Goal: Task Accomplishment & Management: Manage account settings

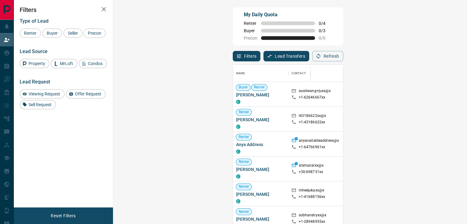
scroll to position [164, 335]
click at [343, 59] on button "Refresh" at bounding box center [327, 56] width 31 height 10
click at [343, 58] on button "Refresh" at bounding box center [327, 56] width 31 height 10
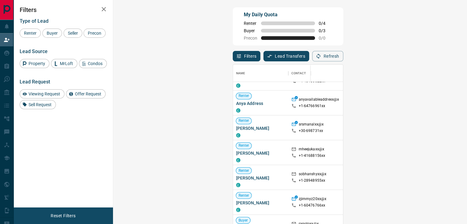
scroll to position [31, 0]
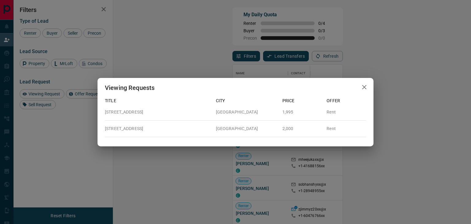
click at [371, 50] on div "Viewing Requests Title City Price Offer [STREET_ADDRESS] 1,995 Rent [STREET_ADD…" at bounding box center [235, 112] width 471 height 224
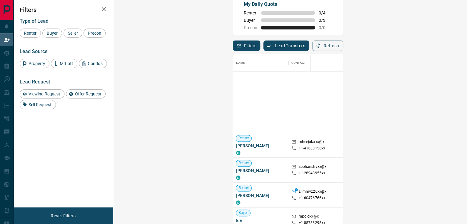
scroll to position [0, 0]
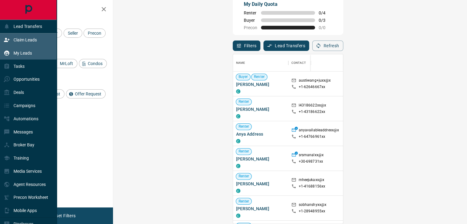
click at [33, 57] on div "My Leads" at bounding box center [28, 52] width 57 height 13
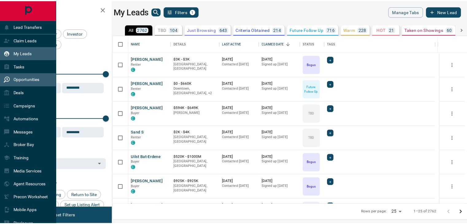
scroll to position [164, 351]
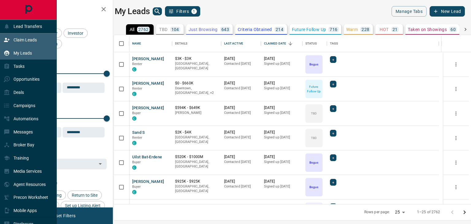
click at [38, 40] on div "Claim Leads" at bounding box center [28, 39] width 57 height 13
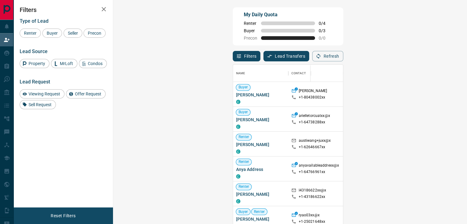
scroll to position [164, 335]
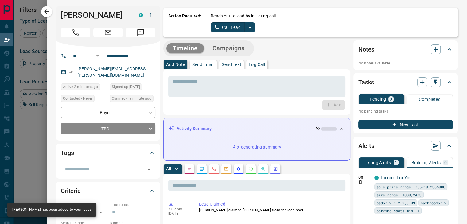
click at [246, 28] on icon "split button" at bounding box center [249, 27] width 7 height 7
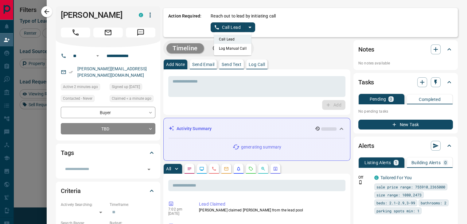
click at [229, 49] on li "Log Manual Call" at bounding box center [232, 48] width 37 height 9
click at [225, 27] on button "Log Manual Call" at bounding box center [230, 27] width 40 height 10
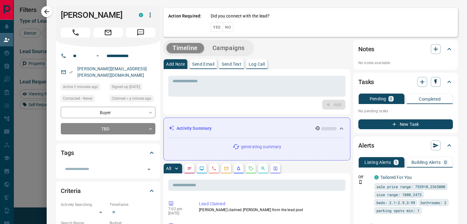
click at [224, 27] on button "No" at bounding box center [227, 27] width 11 height 10
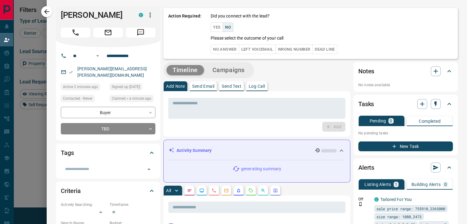
click at [221, 46] on button "No Answer" at bounding box center [224, 49] width 28 height 10
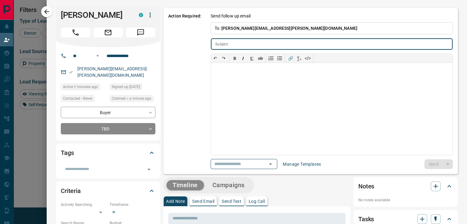
type input "**********"
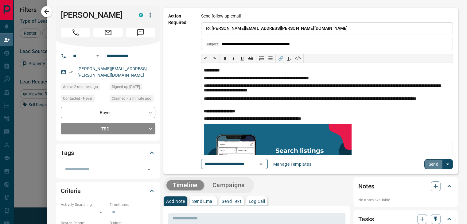
click at [428, 162] on button "Send" at bounding box center [433, 164] width 18 height 10
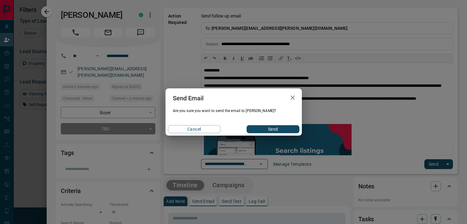
click at [271, 131] on button "Send" at bounding box center [272, 129] width 52 height 8
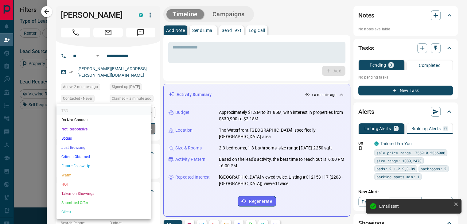
click at [116, 132] on body "Lead Transfers Claim Leads My Leads Tasks Opportunities Deals Campaigns Automat…" at bounding box center [233, 95] width 467 height 191
click at [106, 137] on li "Bogus" at bounding box center [103, 138] width 94 height 9
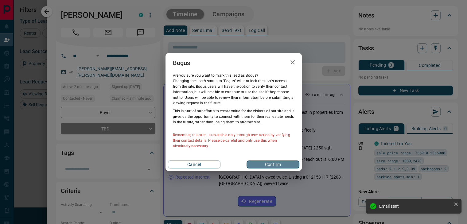
click at [272, 164] on button "Confirm" at bounding box center [272, 164] width 52 height 8
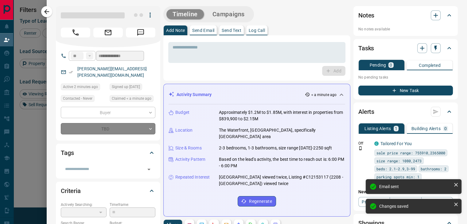
type input "**********"
type input "*"
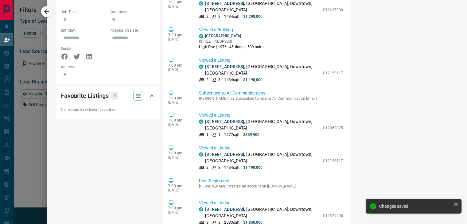
scroll to position [399, 0]
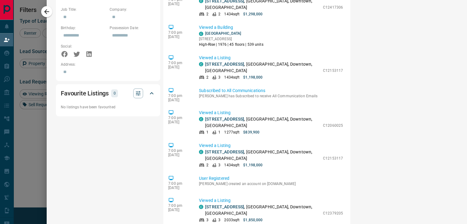
click at [49, 11] on icon "button" at bounding box center [46, 11] width 7 height 7
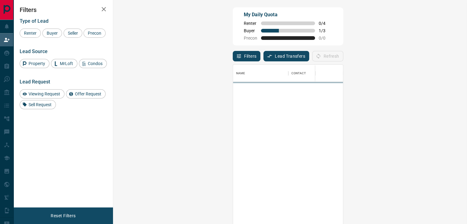
scroll to position [164, 335]
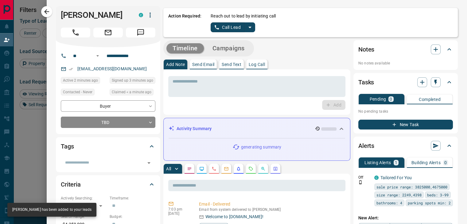
click at [246, 29] on icon "split button" at bounding box center [249, 27] width 7 height 7
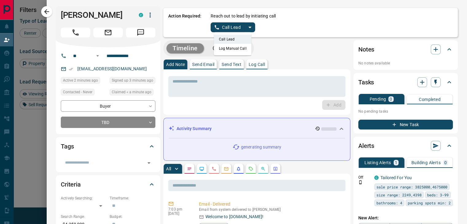
click at [227, 52] on li "Log Manual Call" at bounding box center [232, 48] width 37 height 9
click at [228, 27] on button "Log Manual Call" at bounding box center [230, 27] width 40 height 10
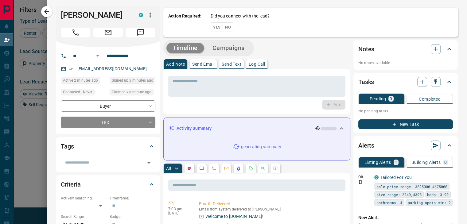
click at [223, 29] on button "No" at bounding box center [227, 27] width 11 height 10
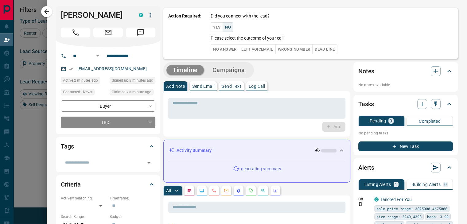
click at [224, 52] on button "No Answer" at bounding box center [224, 49] width 28 height 10
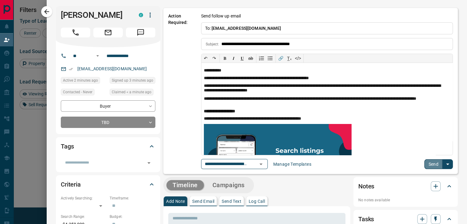
click at [424, 164] on button "Send" at bounding box center [433, 164] width 18 height 10
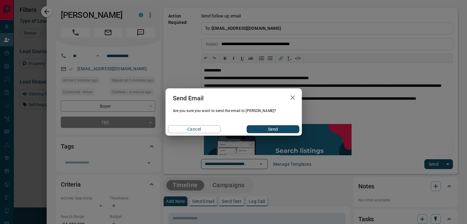
click at [274, 129] on button "Send" at bounding box center [272, 129] width 52 height 8
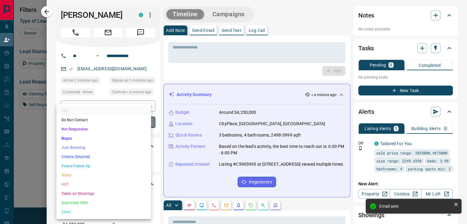
click at [131, 119] on body "Lead Transfers Claim Leads My Leads Tasks Opportunities Deals Campaigns Automat…" at bounding box center [233, 95] width 467 height 191
click at [110, 140] on li "Bogus" at bounding box center [103, 138] width 94 height 9
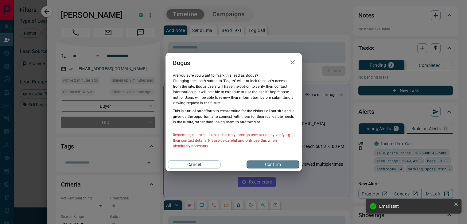
click at [261, 163] on button "Confirm" at bounding box center [272, 164] width 52 height 8
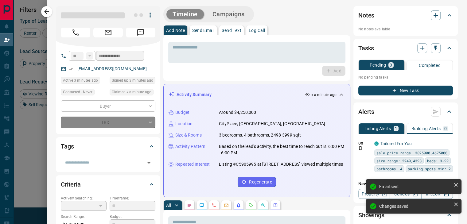
type input "**********"
type input "*"
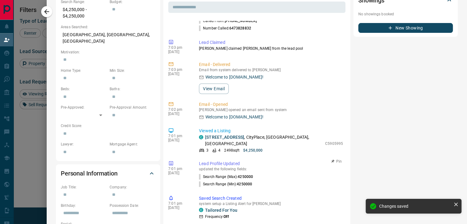
scroll to position [243, 0]
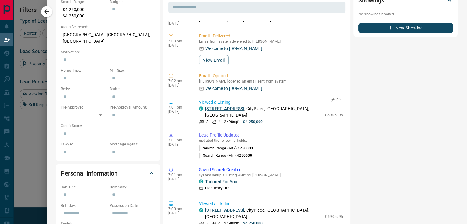
click at [235, 111] on link "[STREET_ADDRESS]" at bounding box center [224, 108] width 39 height 5
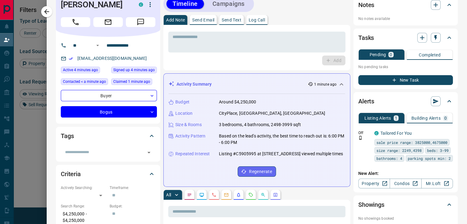
scroll to position [0, 0]
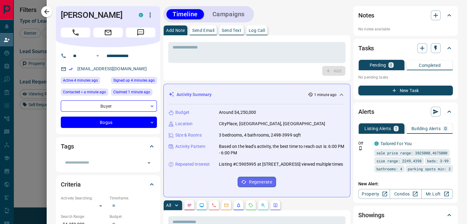
drag, startPoint x: 48, startPoint y: 10, endPoint x: 58, endPoint y: 14, distance: 10.8
click at [48, 10] on icon "button" at bounding box center [46, 11] width 7 height 7
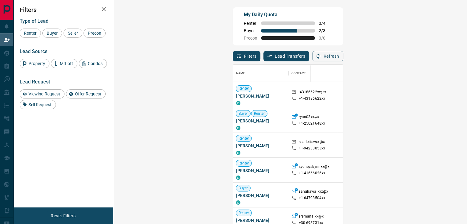
scroll to position [61, 0]
